Goal: Task Accomplishment & Management: Manage account settings

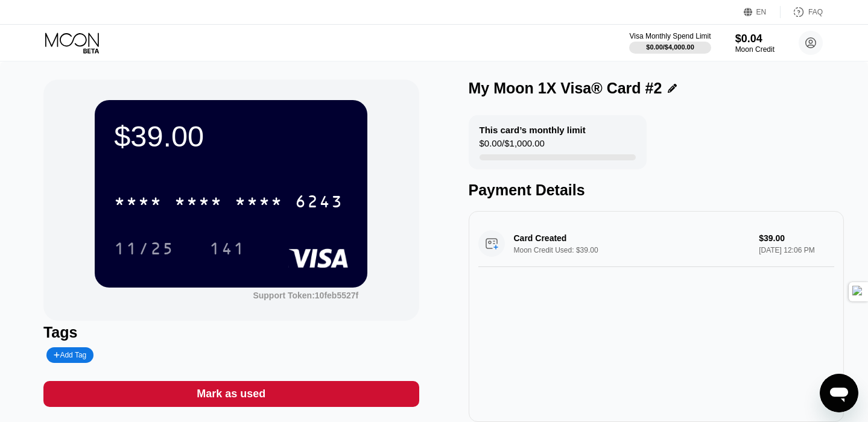
click at [668, 87] on icon at bounding box center [672, 88] width 9 height 9
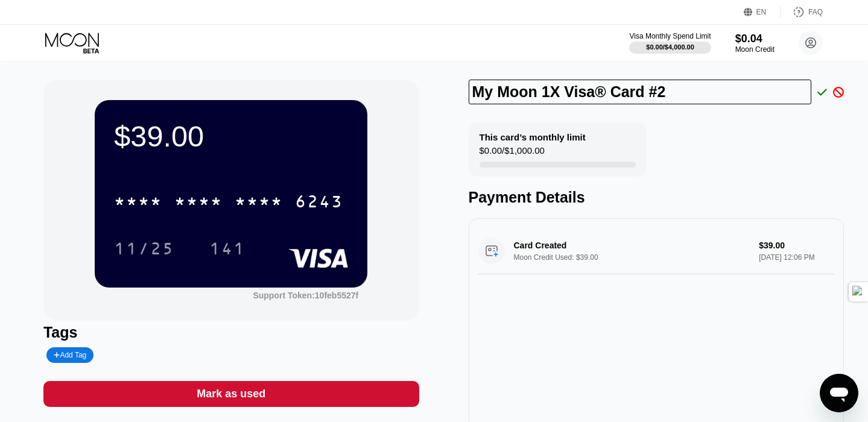
click at [527, 151] on div "$0.00 / $1,000.00" at bounding box center [511, 153] width 65 height 16
click at [760, 255] on div "Card Created Moon Credit Used: $39.00 $39.00 Sep 22, 2025 12:06 PM" at bounding box center [656, 251] width 356 height 46
click at [744, 41] on div "$0.04" at bounding box center [755, 38] width 40 height 13
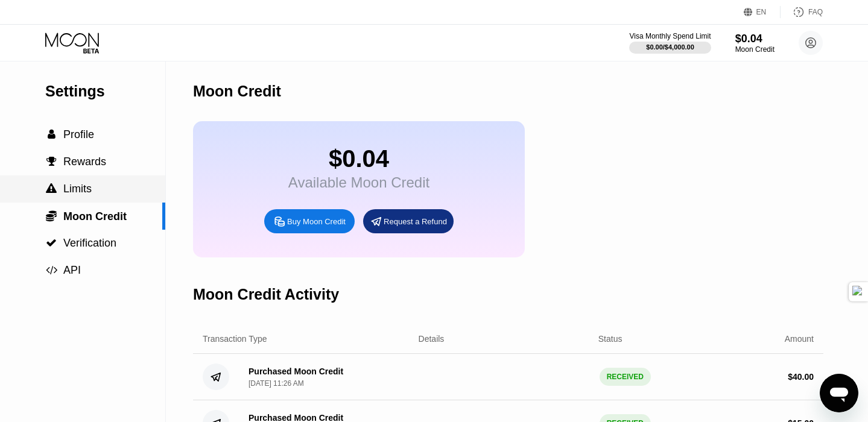
click at [72, 188] on span "Limits" at bounding box center [77, 189] width 28 height 12
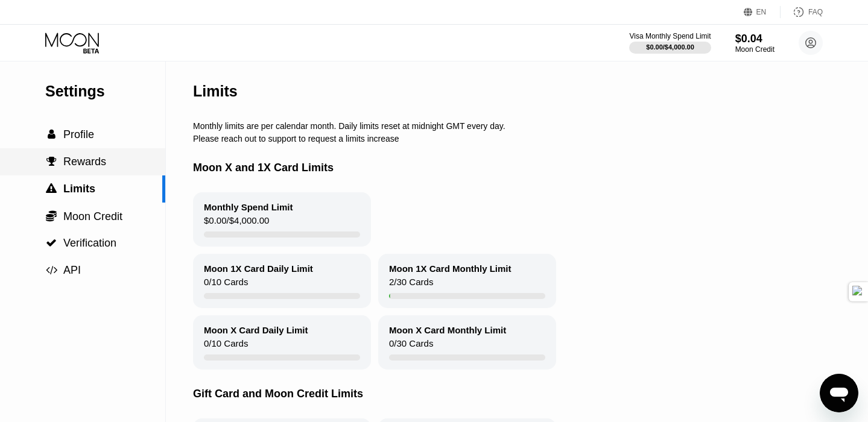
click at [83, 160] on span "Rewards" at bounding box center [84, 162] width 43 height 12
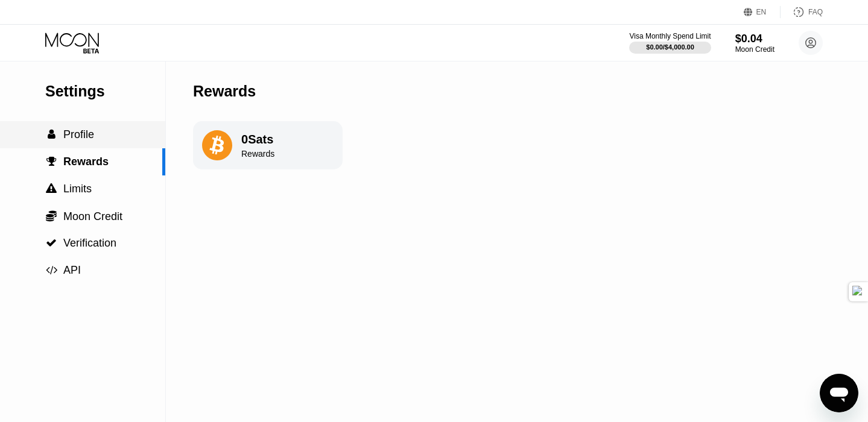
click at [78, 125] on div " Profile" at bounding box center [82, 134] width 165 height 27
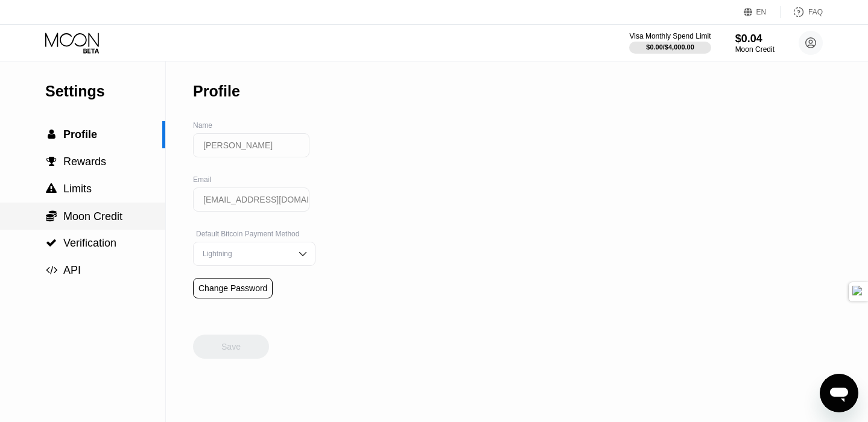
click at [83, 223] on span "Moon Credit" at bounding box center [92, 216] width 59 height 12
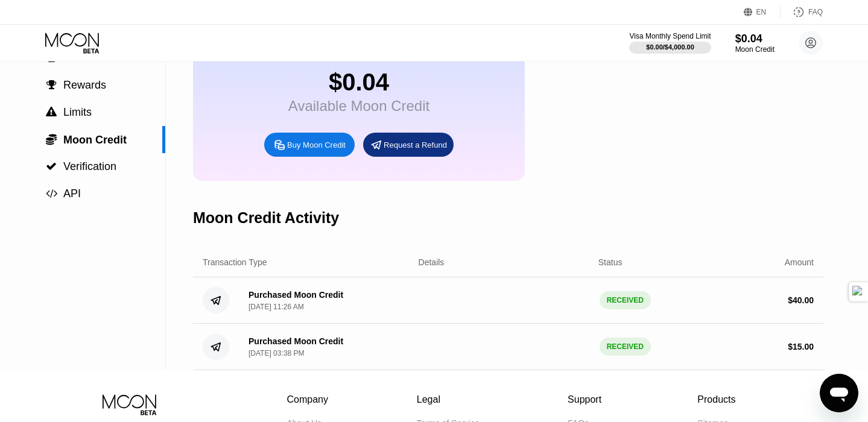
scroll to position [45, 0]
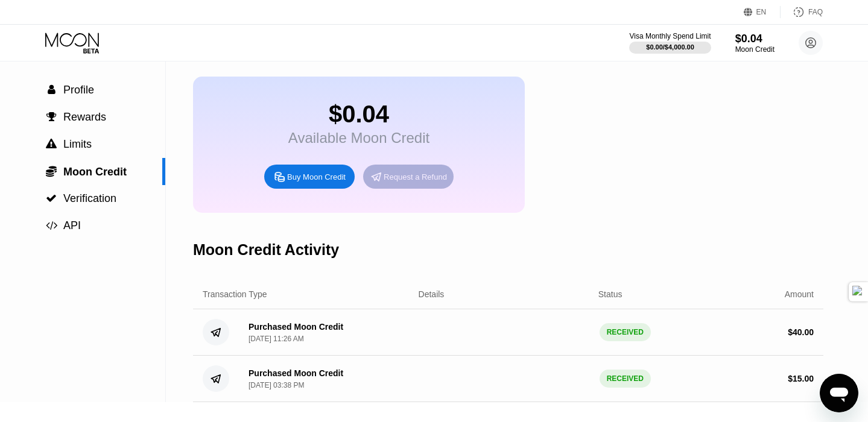
click at [416, 179] on div "Request a Refund" at bounding box center [415, 177] width 63 height 10
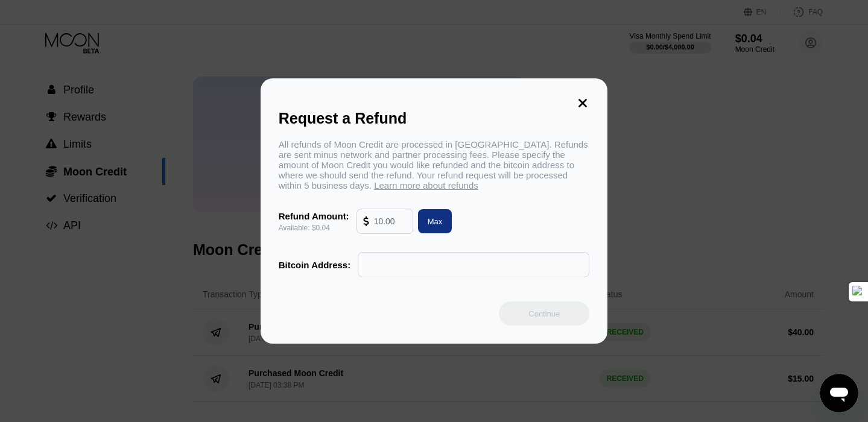
click at [586, 101] on icon at bounding box center [582, 102] width 13 height 13
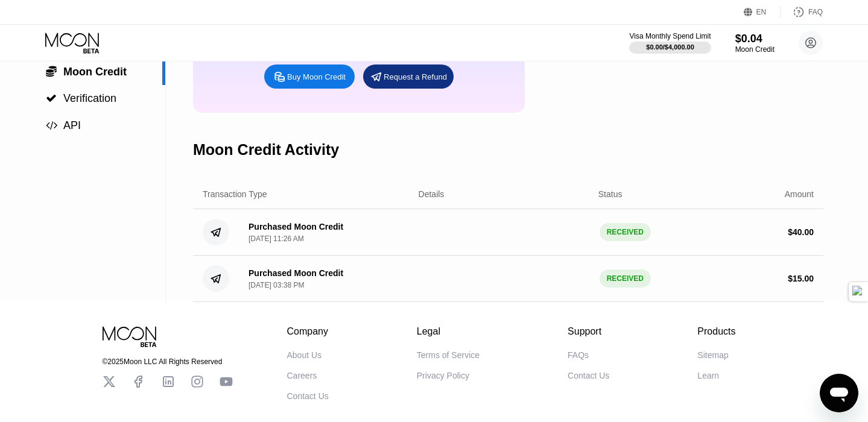
scroll to position [0, 0]
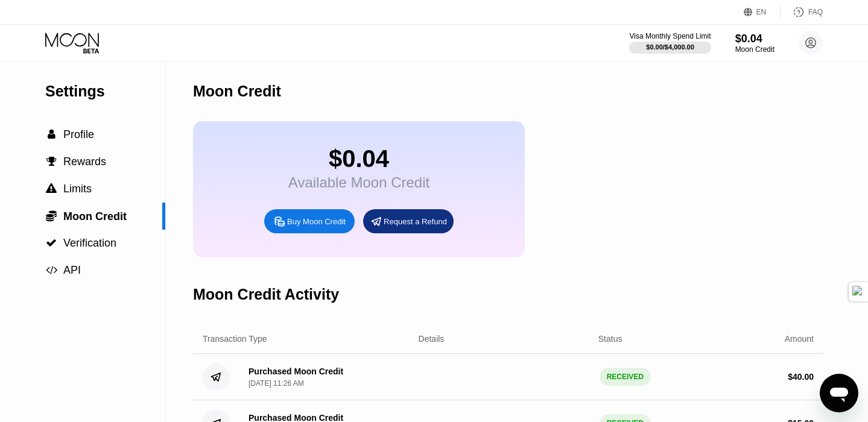
click at [422, 224] on div "Request a Refund" at bounding box center [415, 222] width 63 height 10
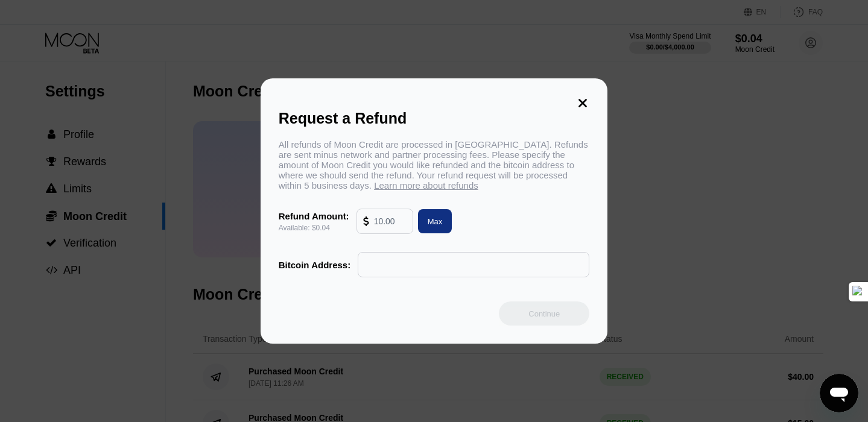
click at [388, 221] on input "text" at bounding box center [390, 221] width 33 height 24
click at [584, 101] on icon at bounding box center [582, 103] width 8 height 8
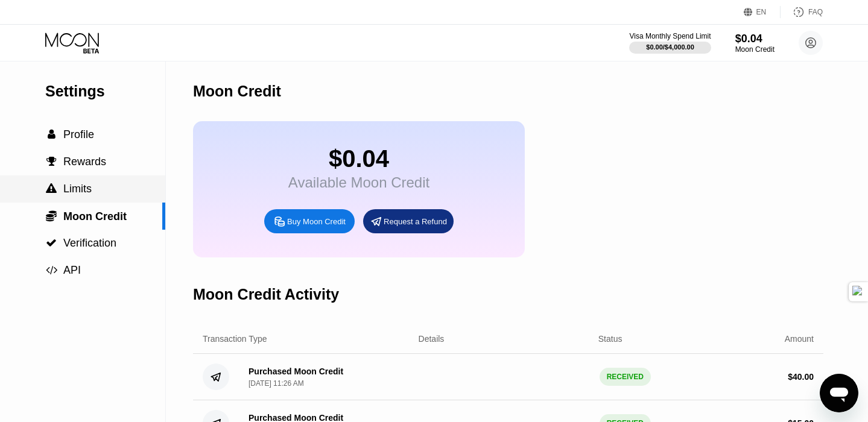
click at [77, 194] on span "Limits" at bounding box center [77, 189] width 28 height 12
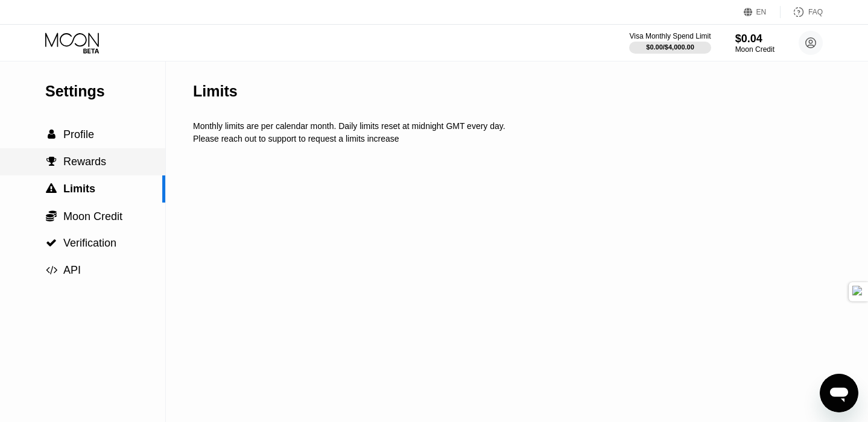
click at [74, 163] on span "Rewards" at bounding box center [84, 162] width 43 height 12
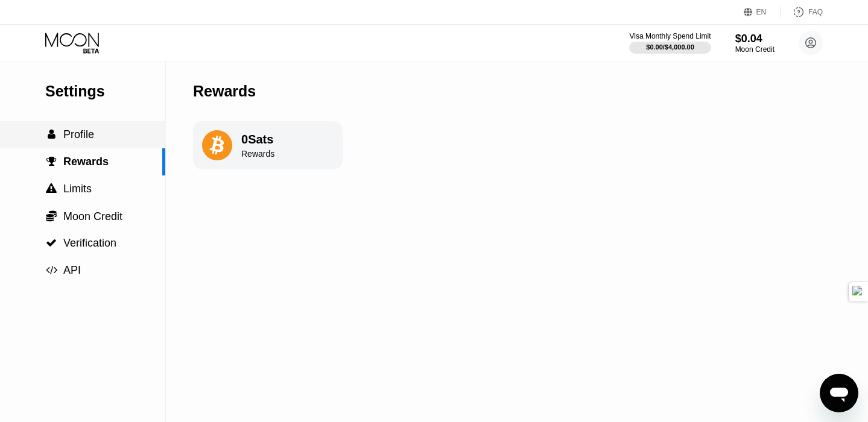
click at [75, 133] on span "Profile" at bounding box center [78, 134] width 31 height 12
